Goal: Transaction & Acquisition: Purchase product/service

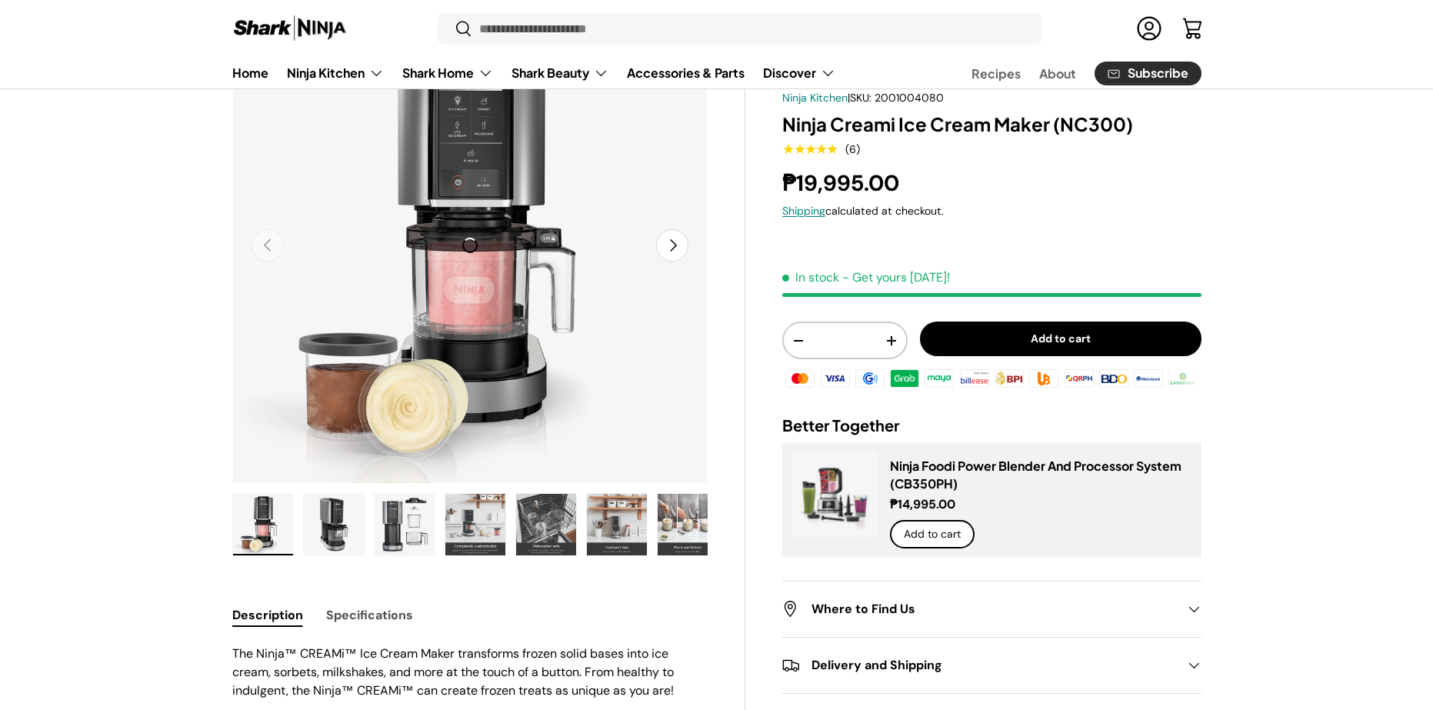
scroll to position [154, 0]
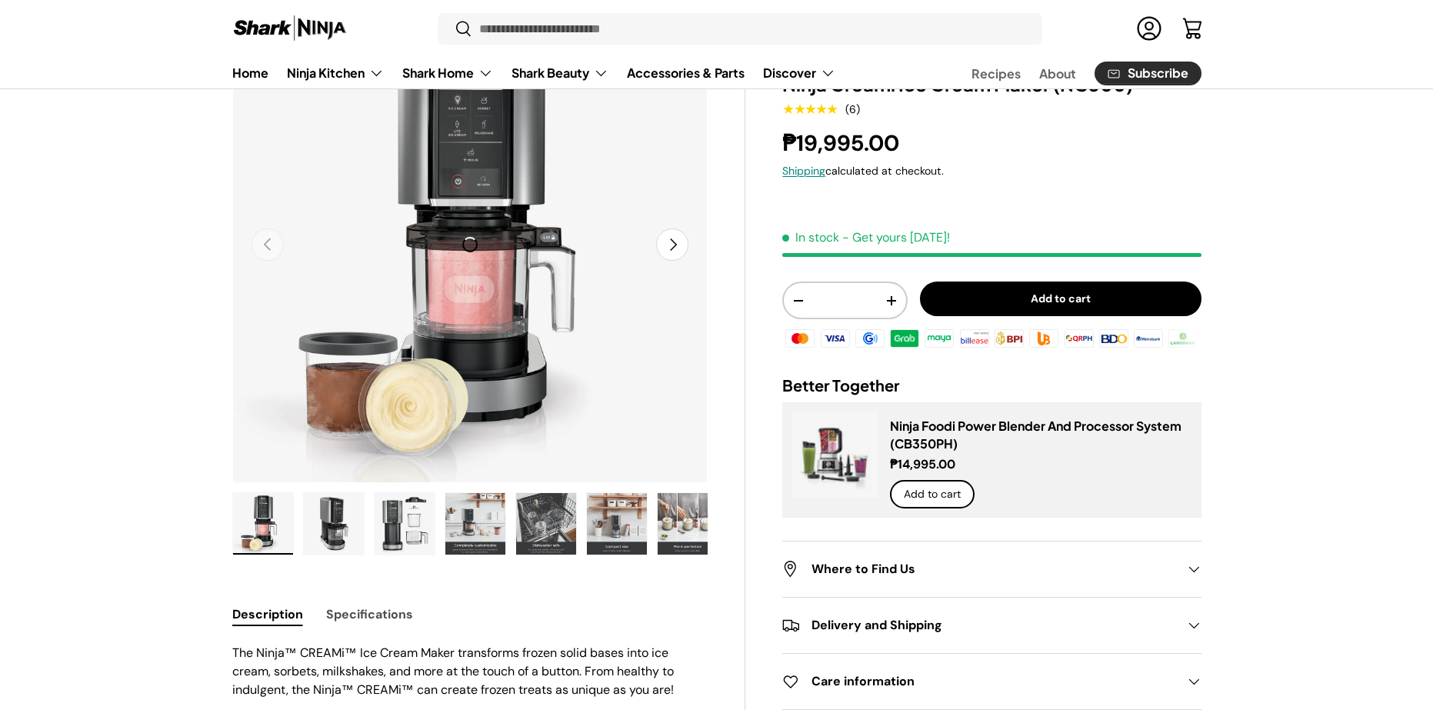
click at [312, 505] on img "Gallery Viewer" at bounding box center [334, 524] width 60 height 62
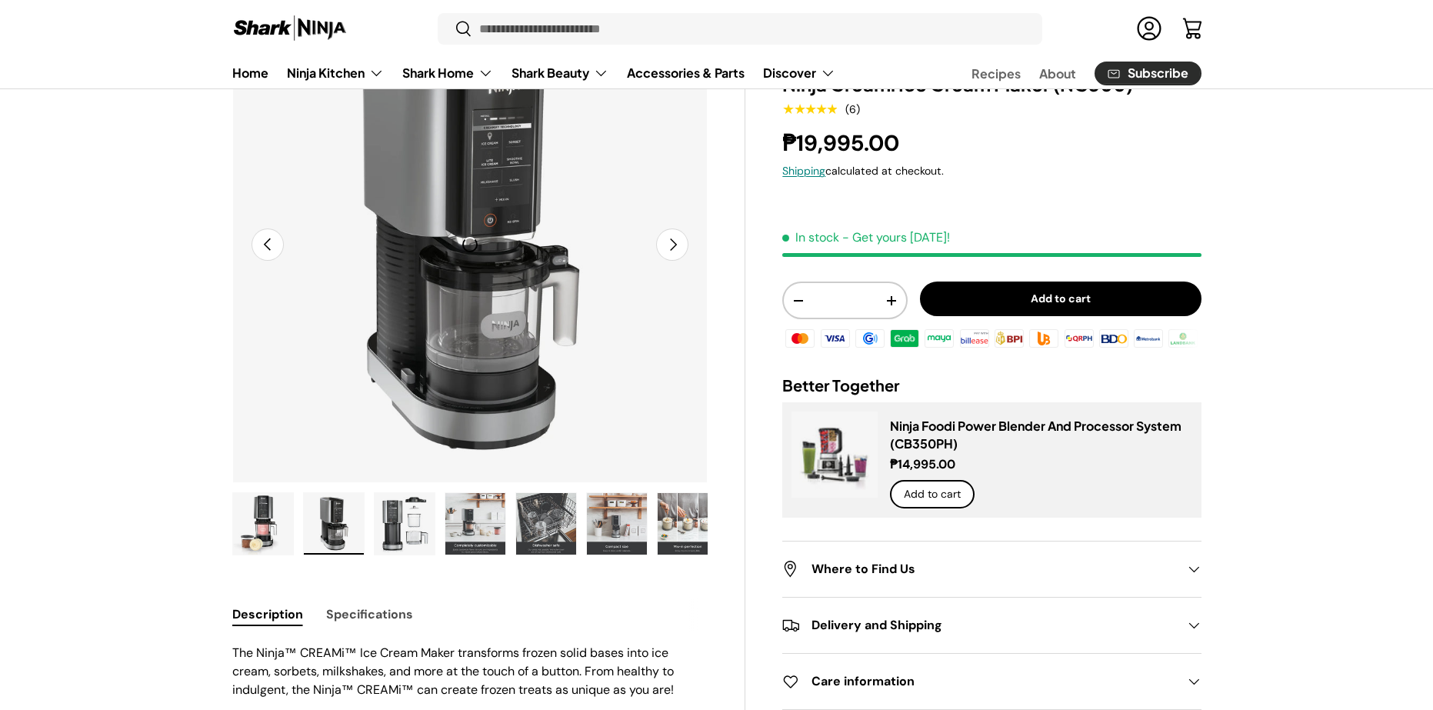
click at [404, 532] on img "Gallery Viewer" at bounding box center [405, 524] width 60 height 62
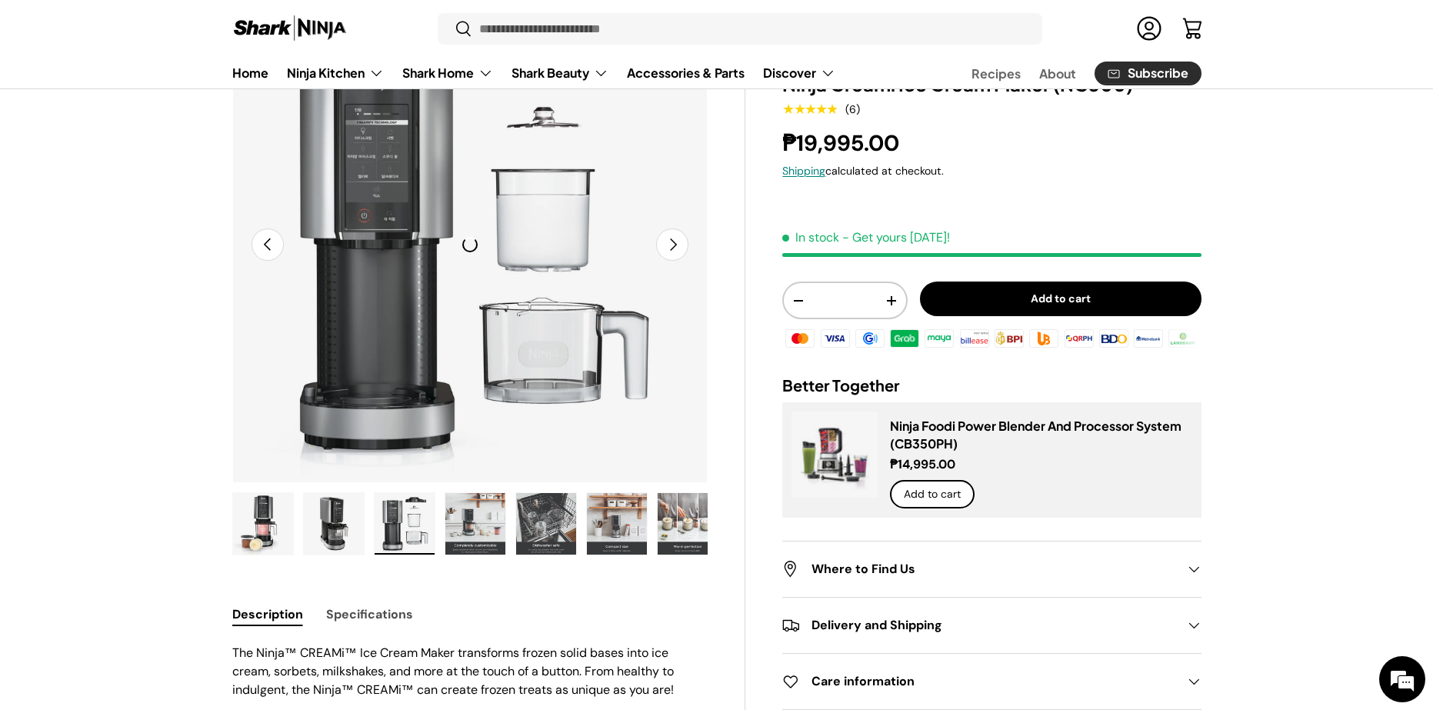
click at [272, 520] on img "Gallery Viewer" at bounding box center [263, 524] width 60 height 62
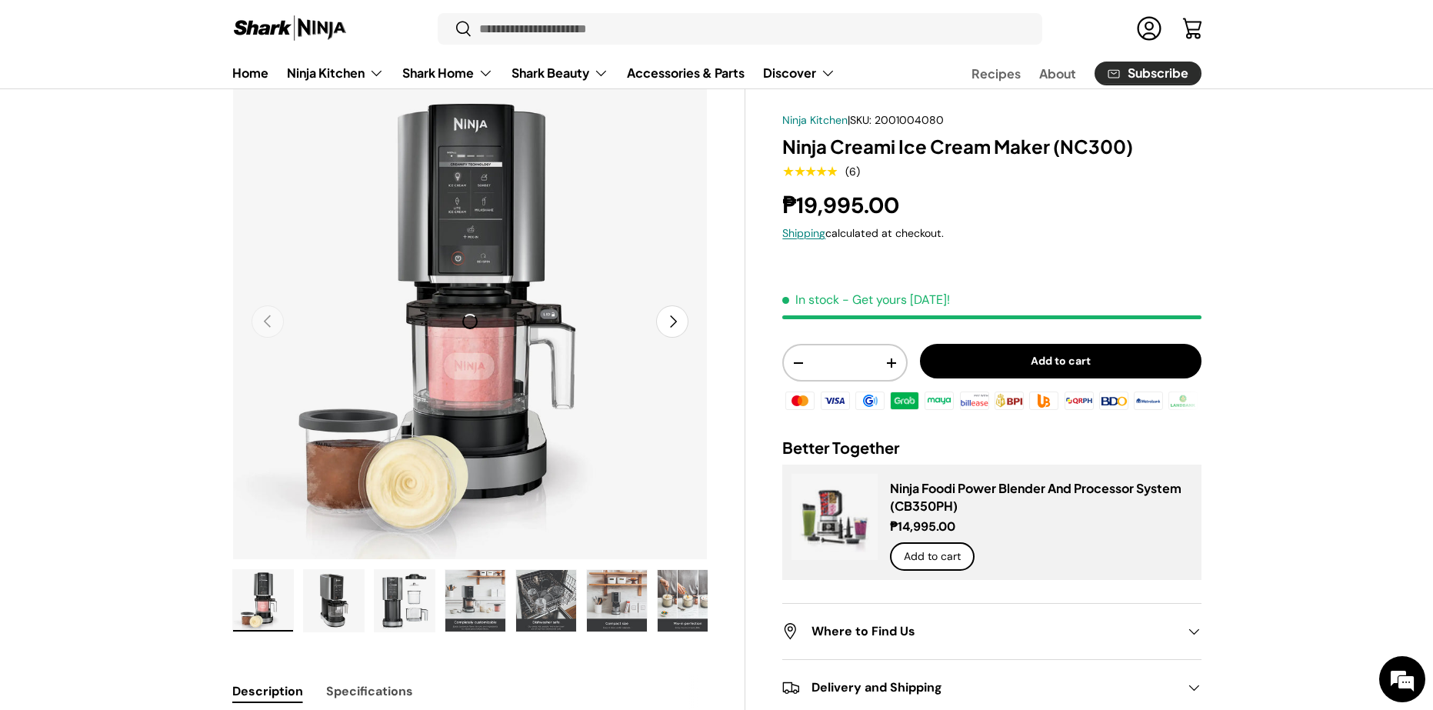
scroll to position [0, 0]
click at [685, 324] on button "Next" at bounding box center [672, 321] width 32 height 32
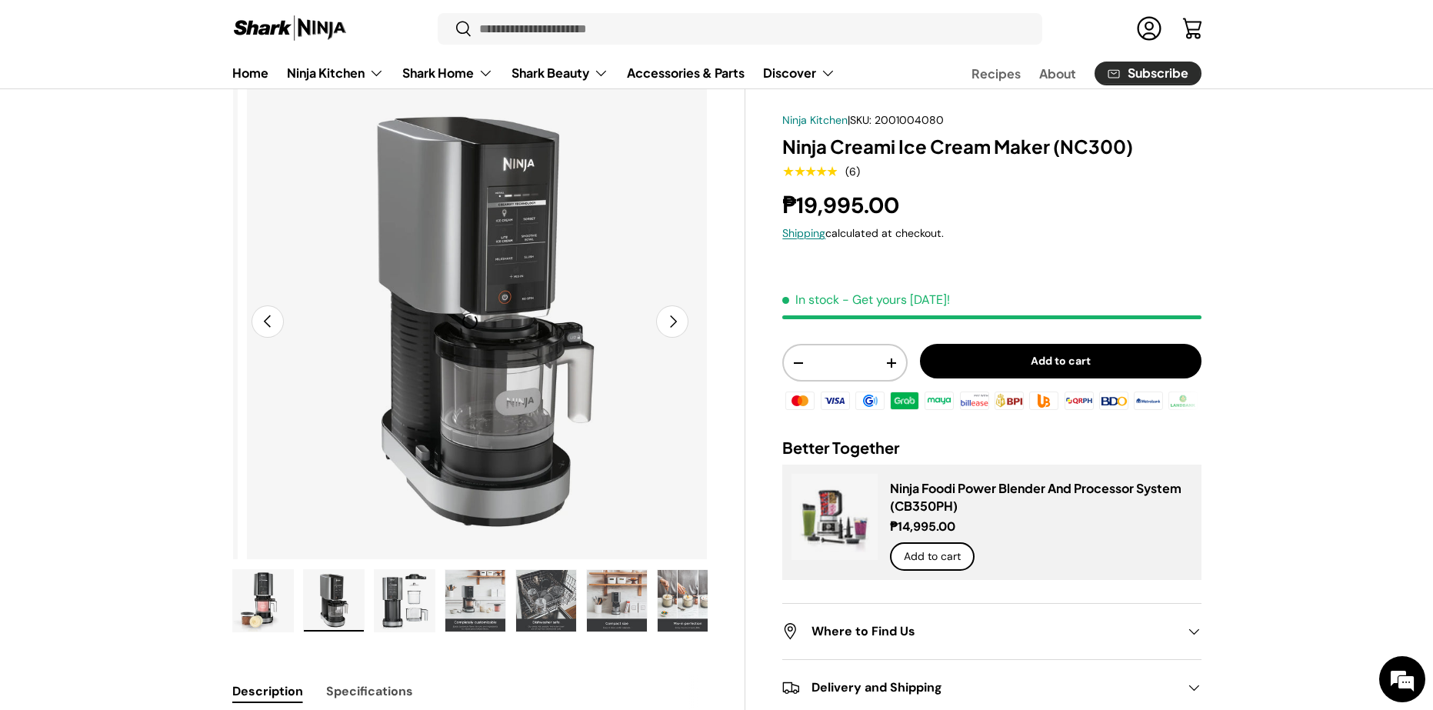
scroll to position [0, 484]
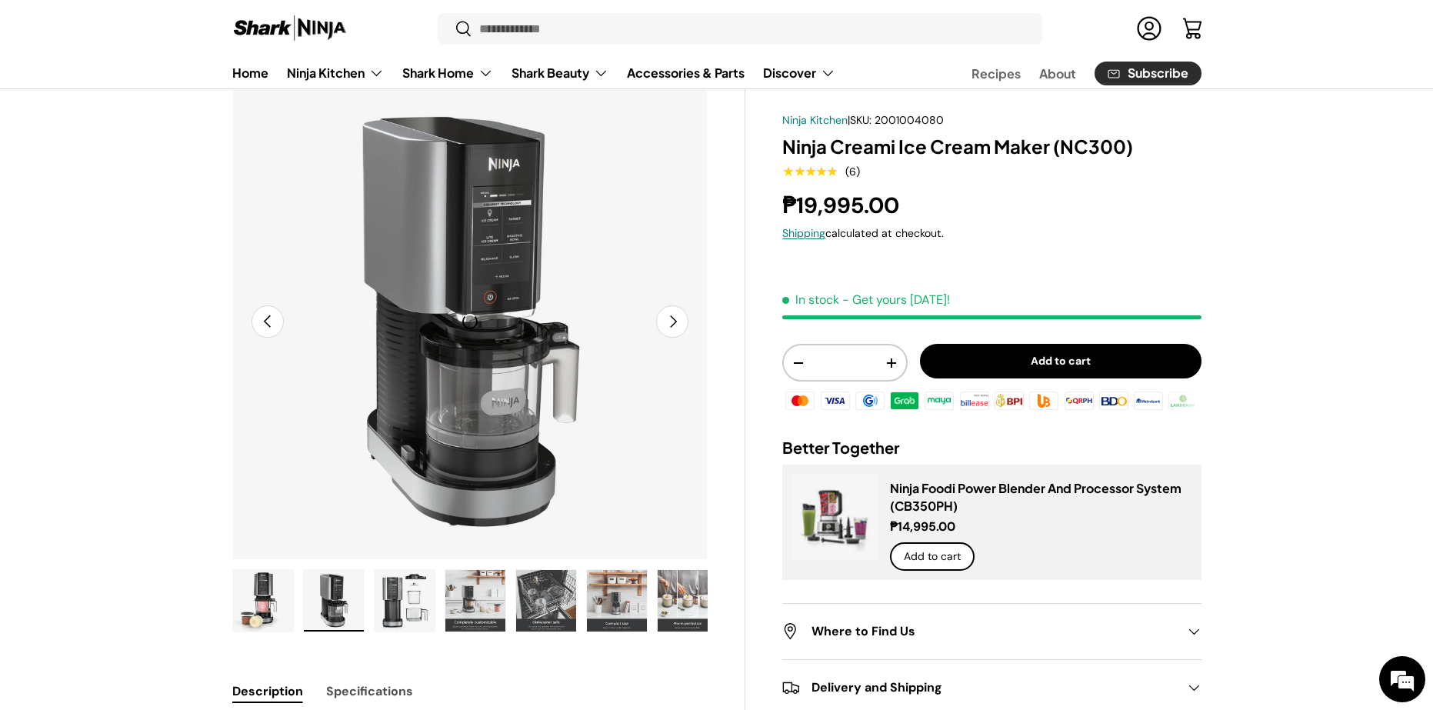
drag, startPoint x: 481, startPoint y: 606, endPoint x: 486, endPoint y: 593, distance: 14.1
click at [482, 605] on img "Gallery Viewer" at bounding box center [475, 601] width 60 height 62
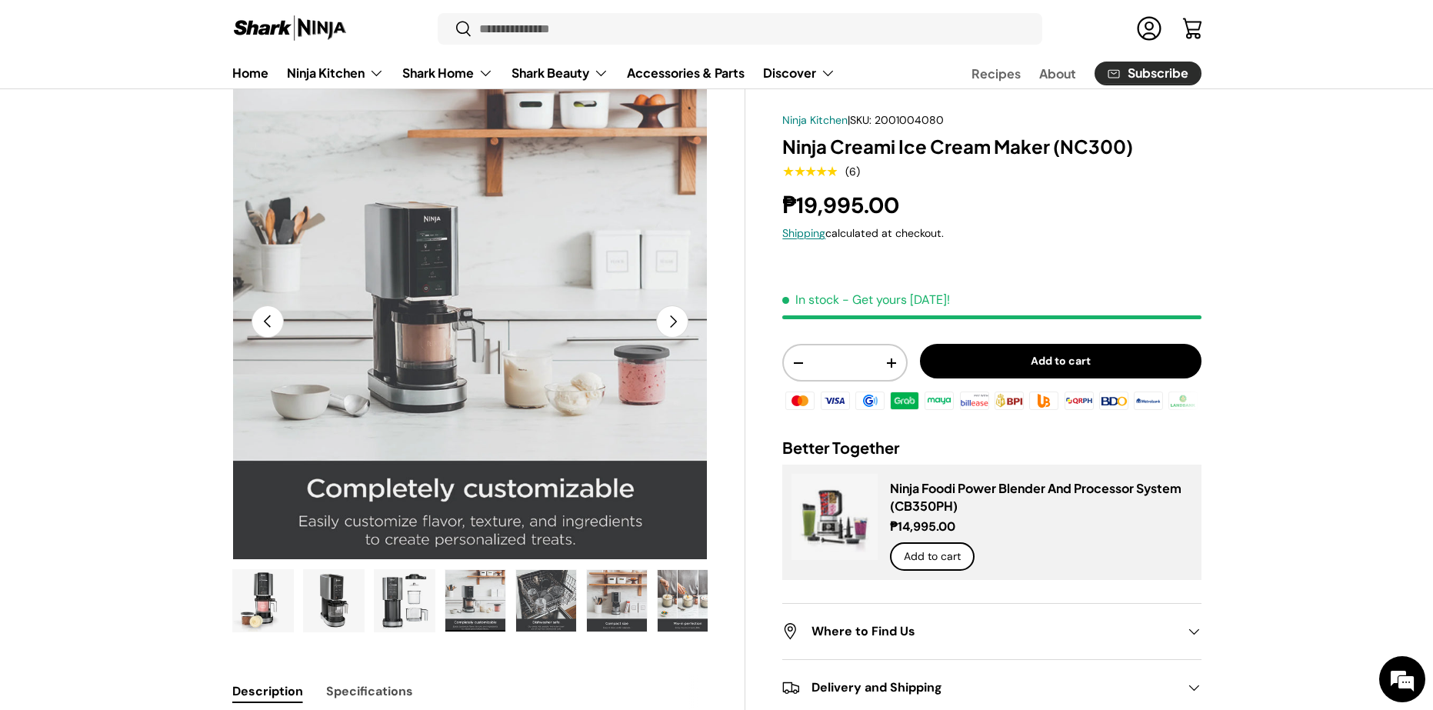
click at [543, 606] on img "Gallery Viewer" at bounding box center [546, 601] width 60 height 62
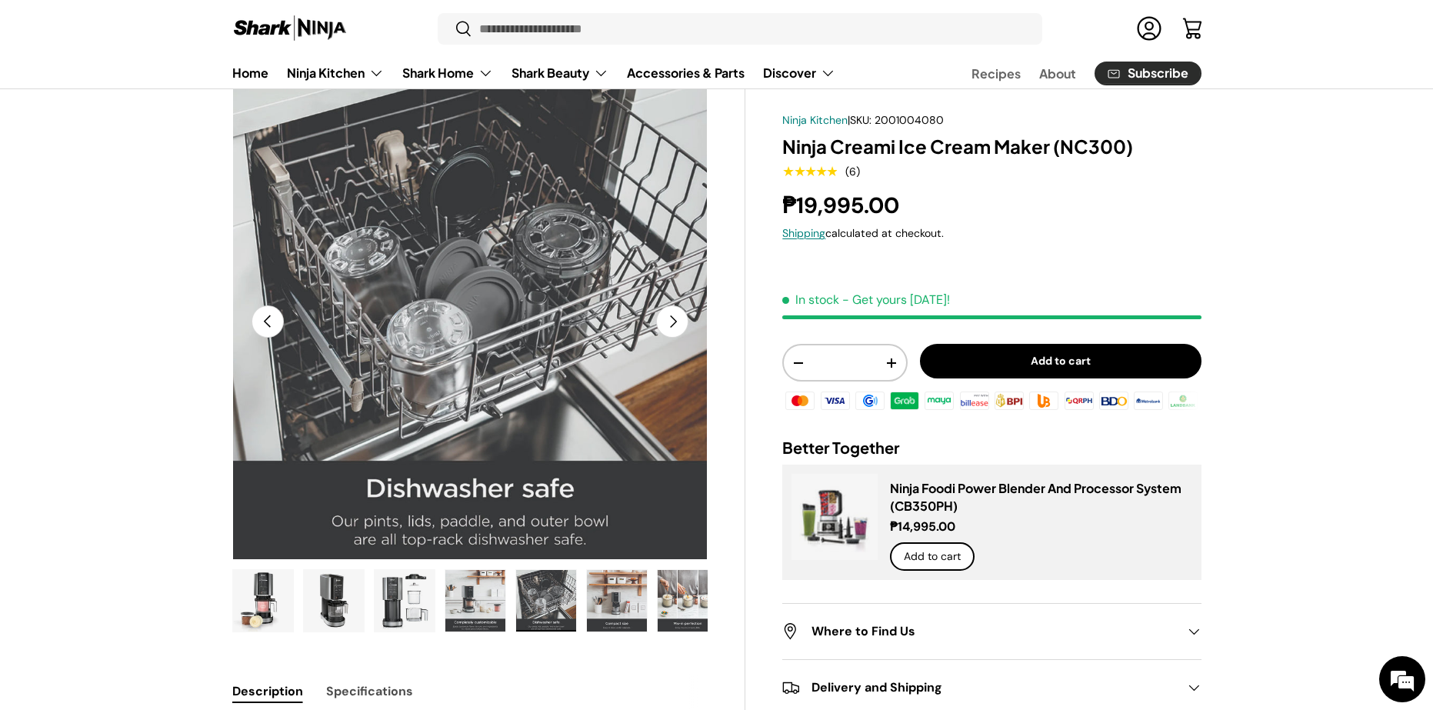
click at [615, 591] on img "Gallery Viewer" at bounding box center [617, 601] width 60 height 62
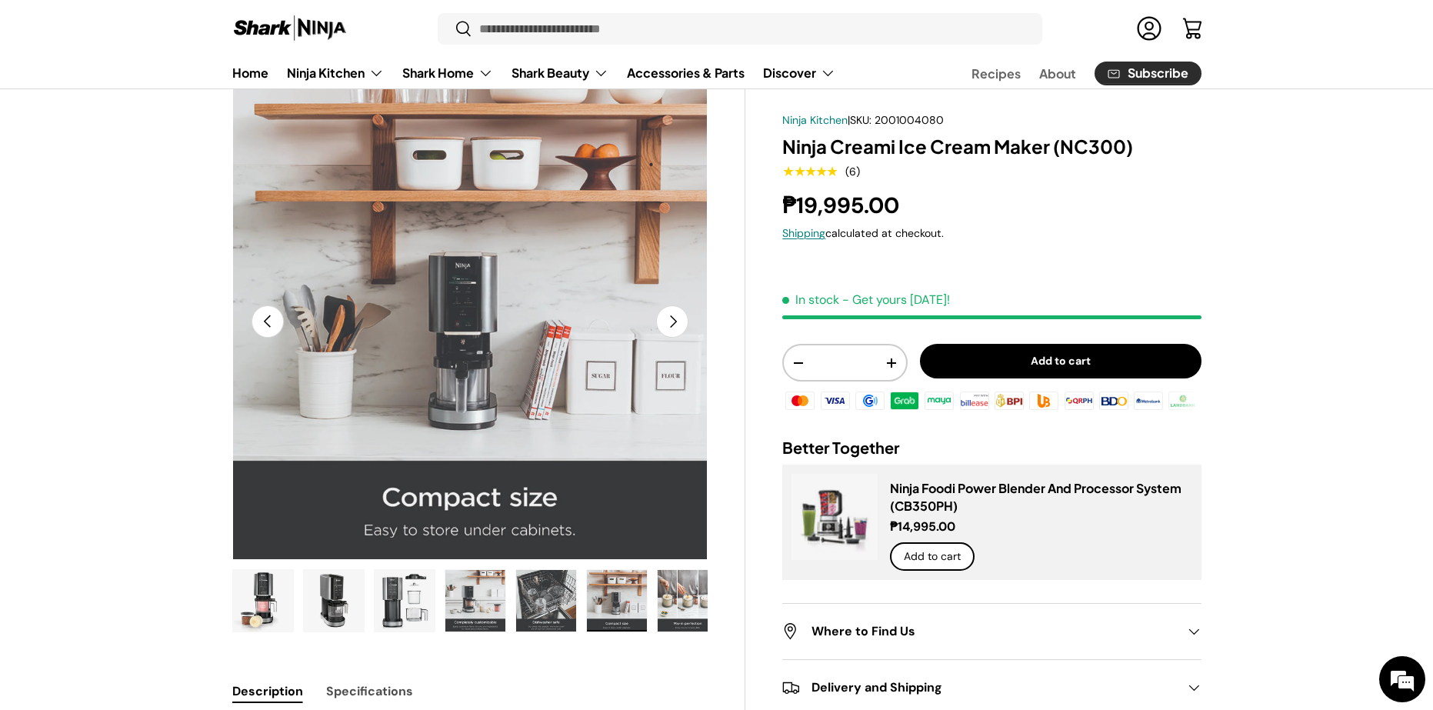
click at [682, 595] on img "Gallery Viewer" at bounding box center [688, 601] width 60 height 62
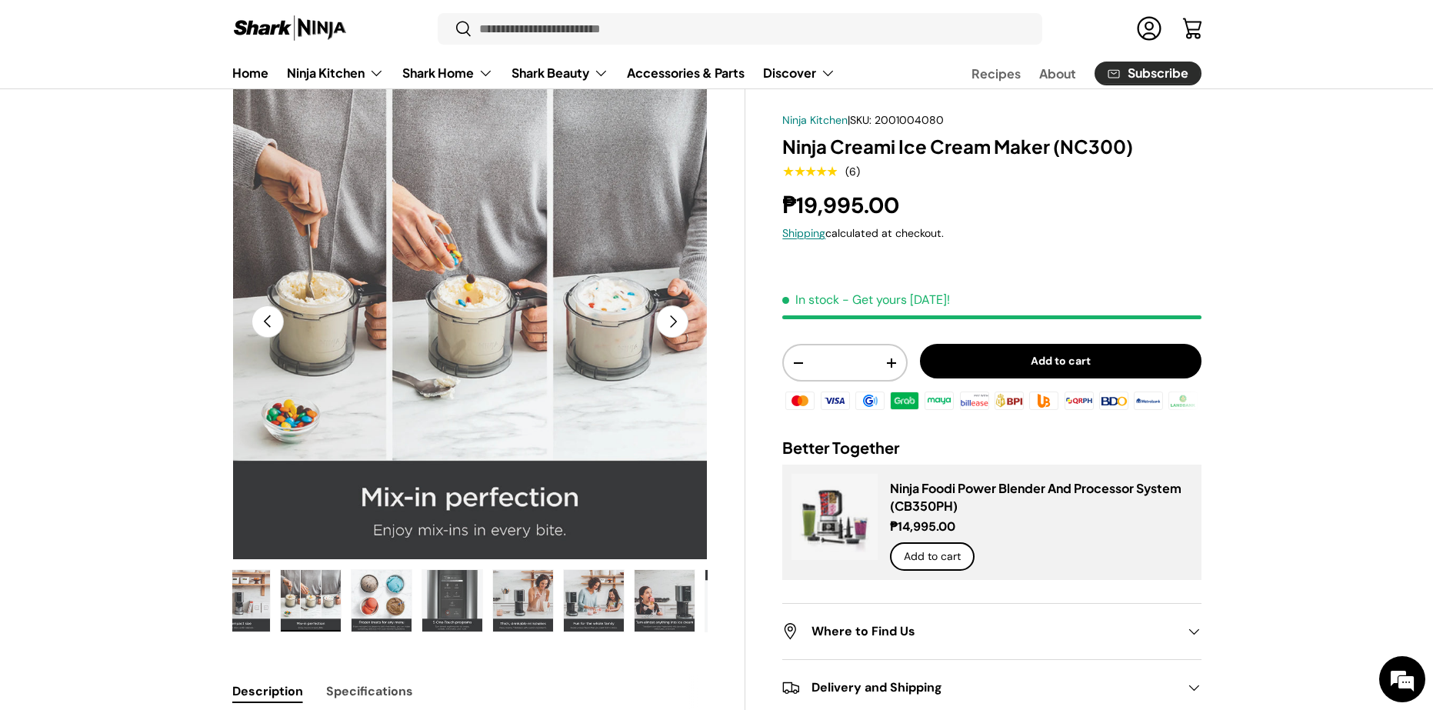
scroll to position [0, 425]
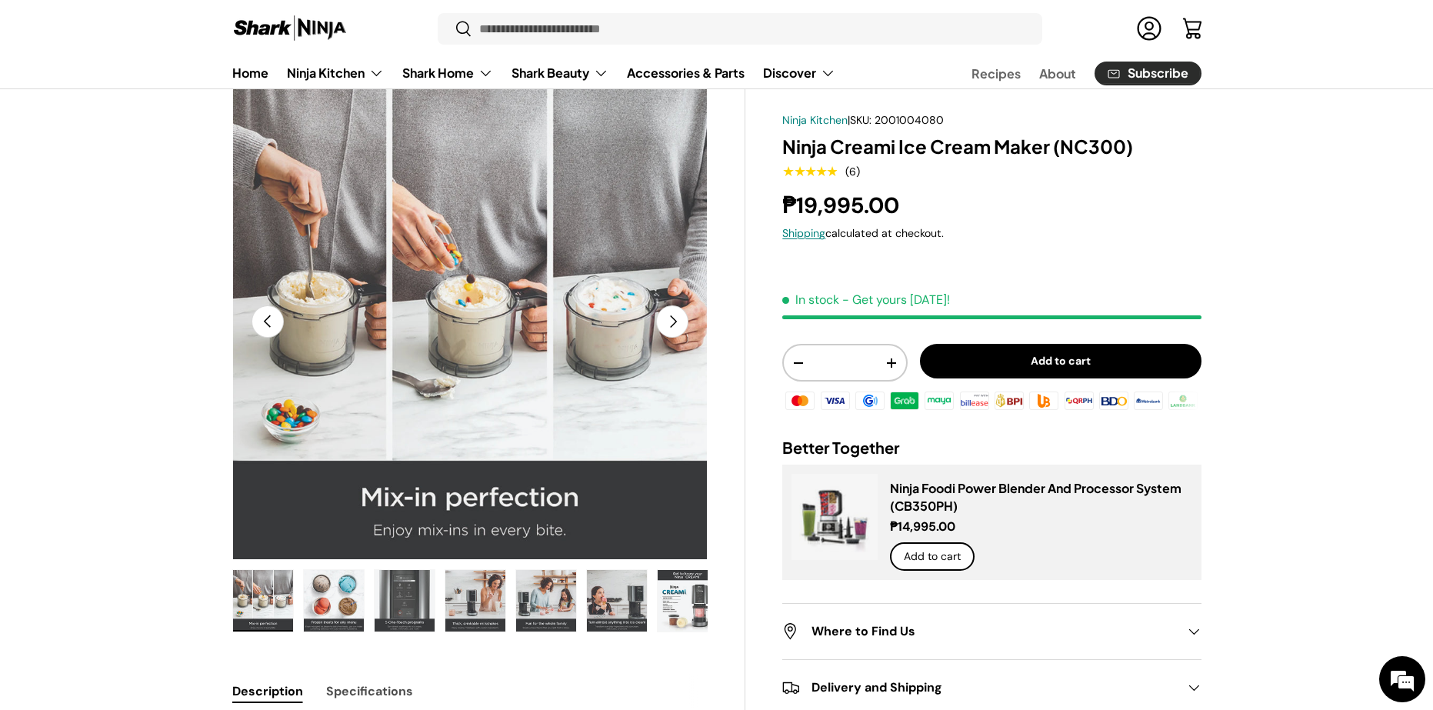
click at [473, 598] on img "Gallery Viewer" at bounding box center [475, 601] width 60 height 62
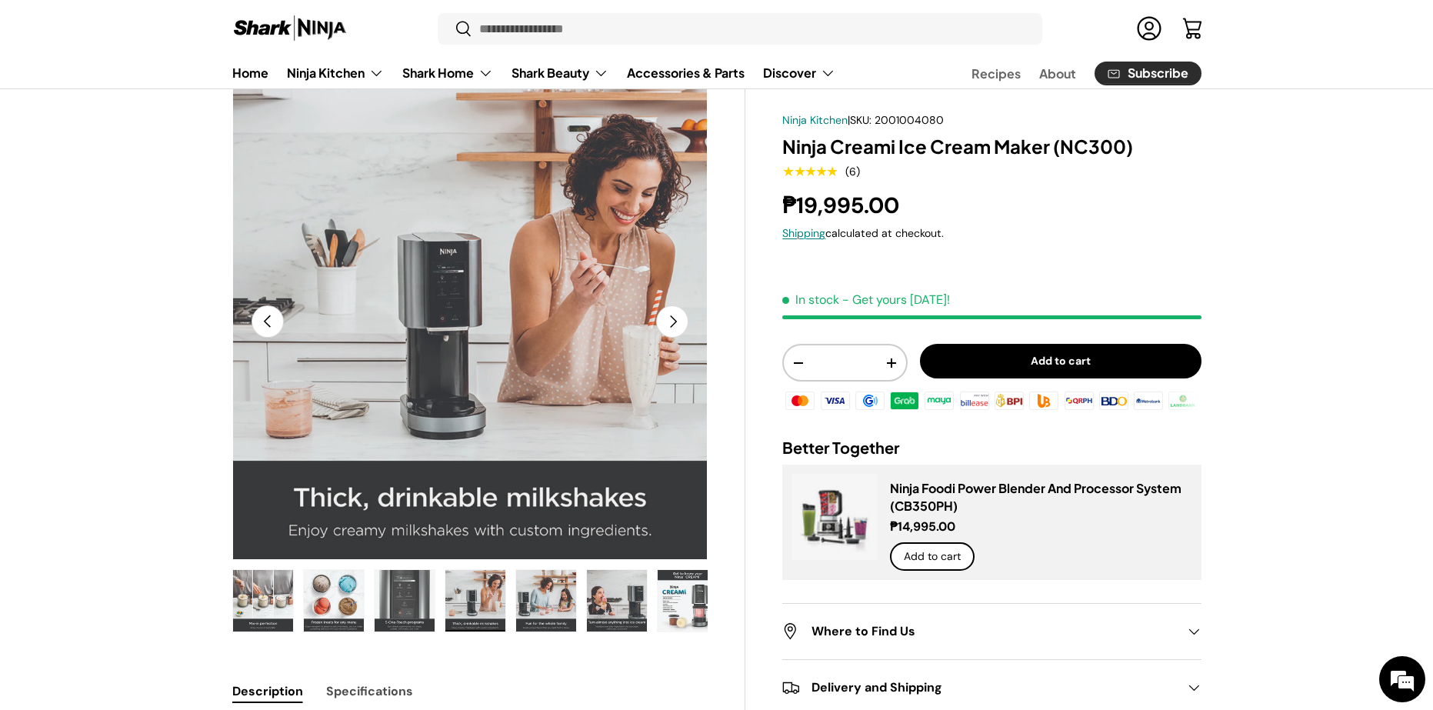
click at [552, 596] on img "Gallery Viewer" at bounding box center [546, 601] width 60 height 62
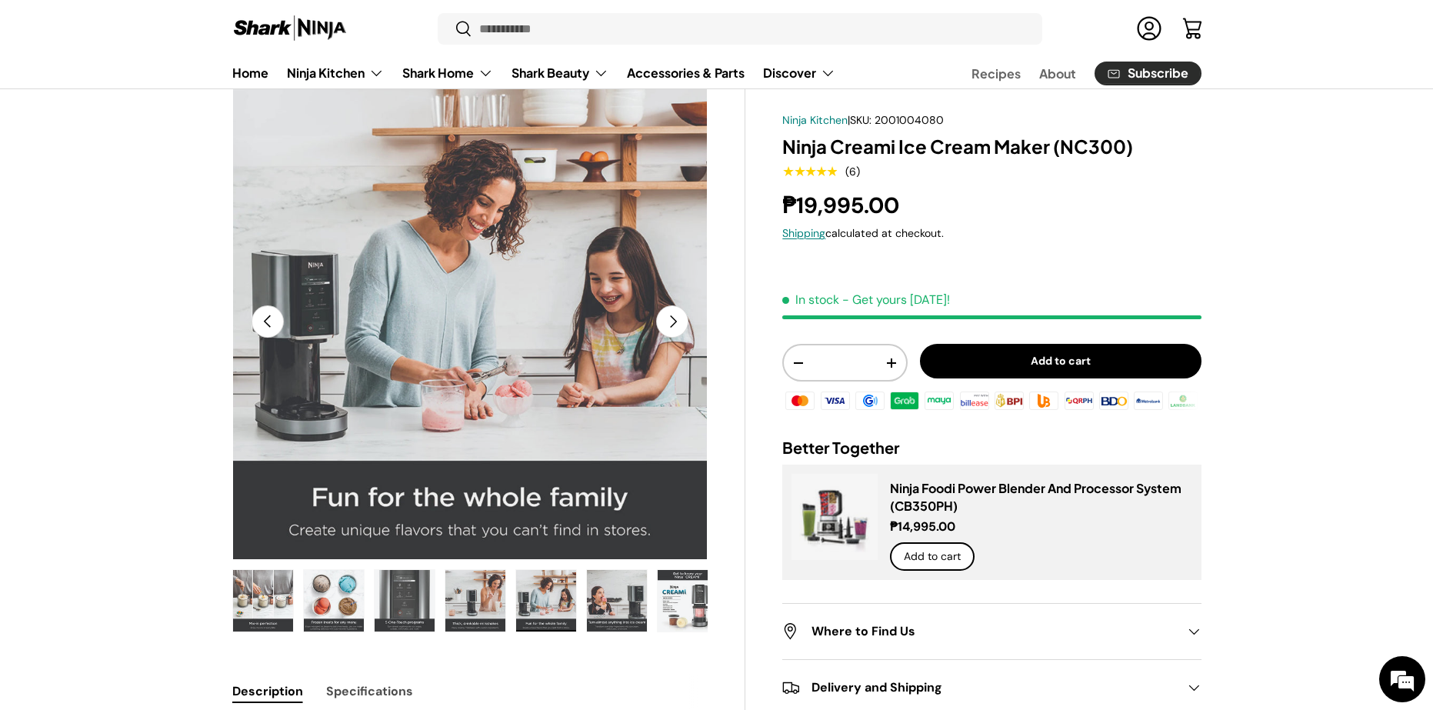
click at [602, 601] on img "Gallery Viewer" at bounding box center [617, 601] width 60 height 62
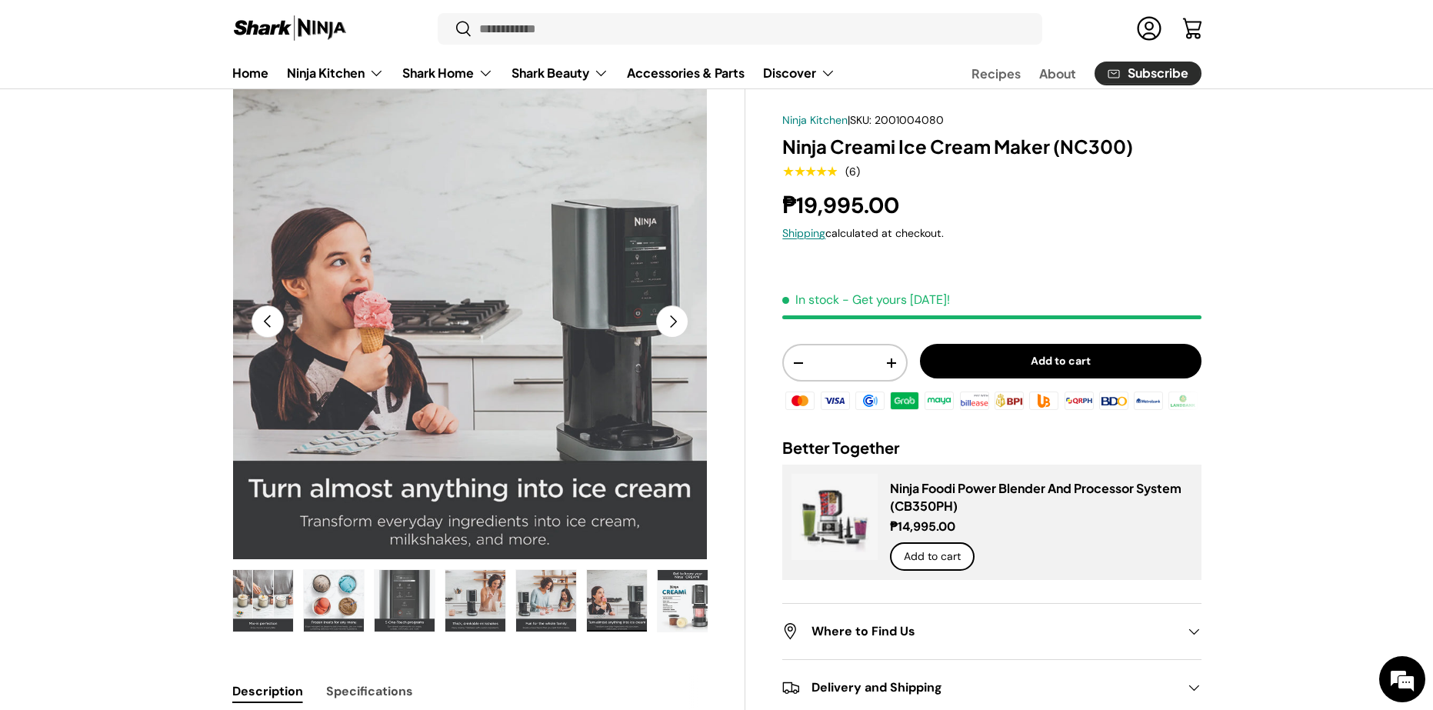
click at [706, 602] on img "Gallery Viewer" at bounding box center [688, 601] width 60 height 62
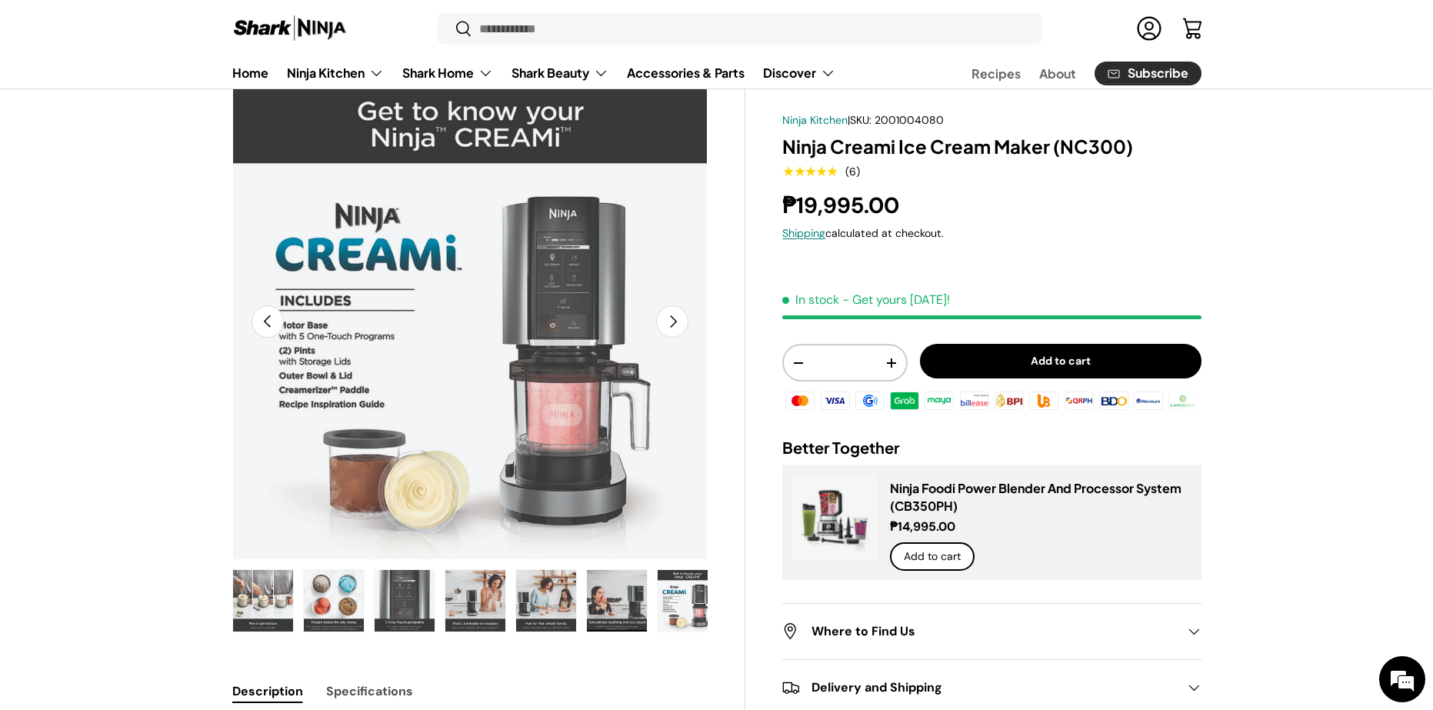
scroll to position [0, 435]
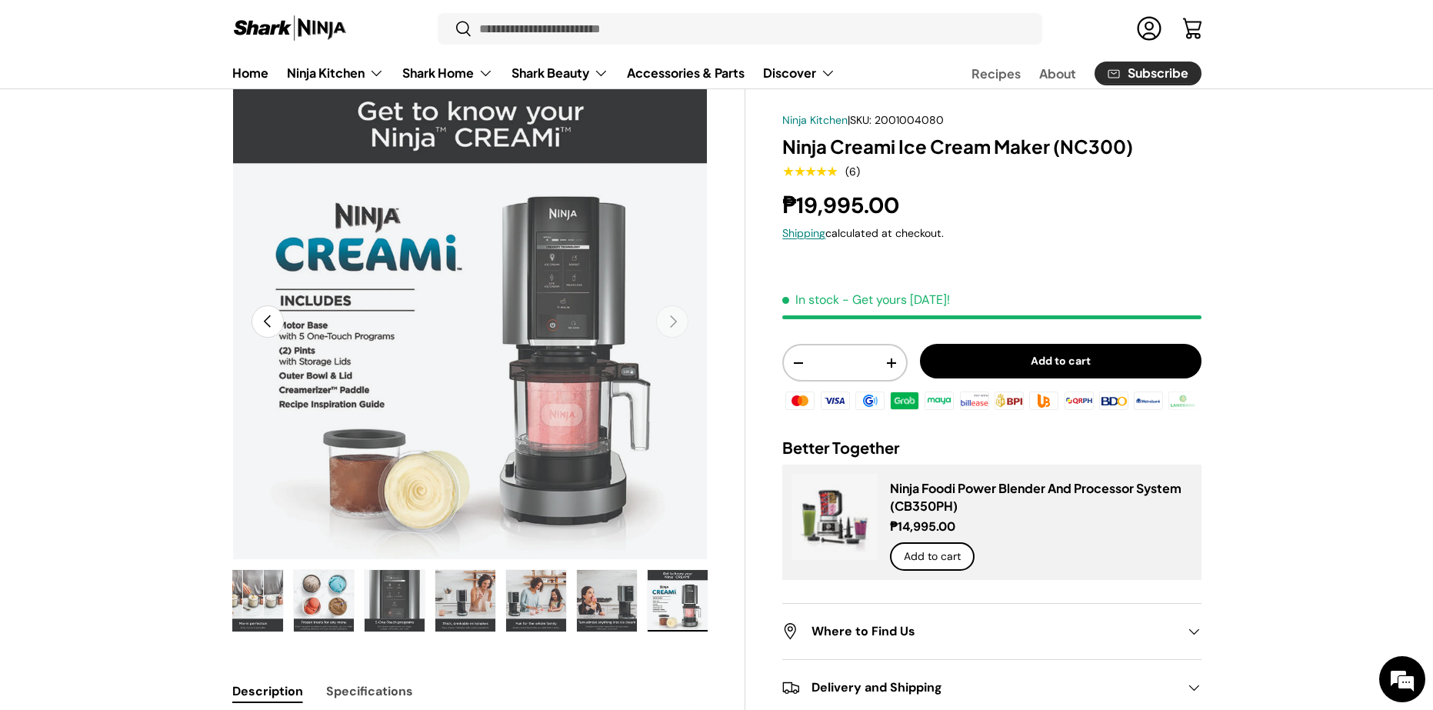
click at [467, 598] on img "Gallery Viewer" at bounding box center [465, 601] width 60 height 62
